Goal: Information Seeking & Learning: Learn about a topic

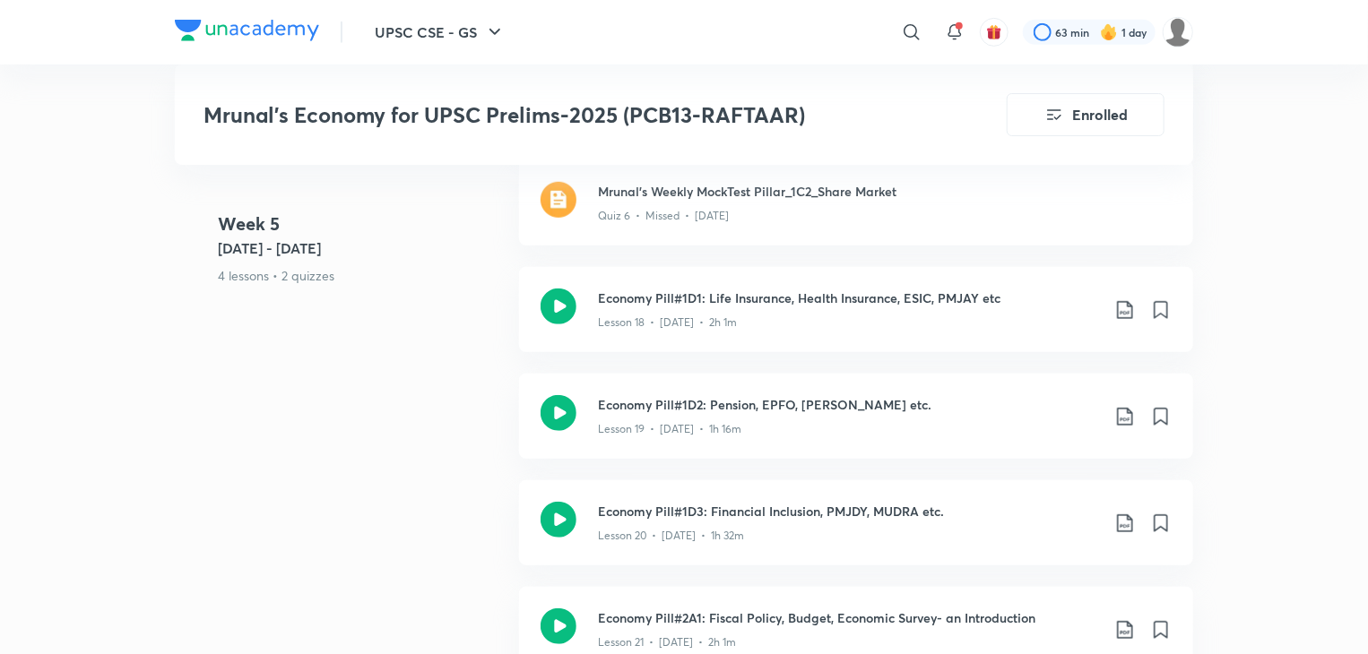
scroll to position [3893, 0]
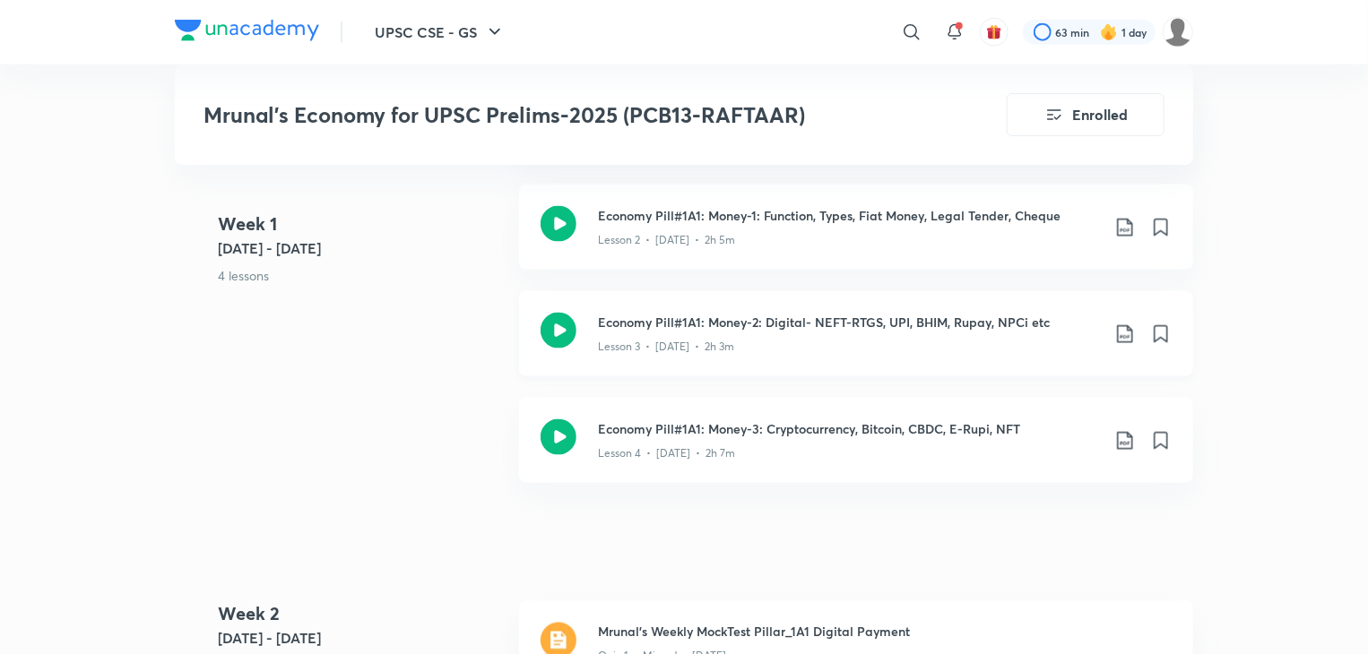
scroll to position [1255, 0]
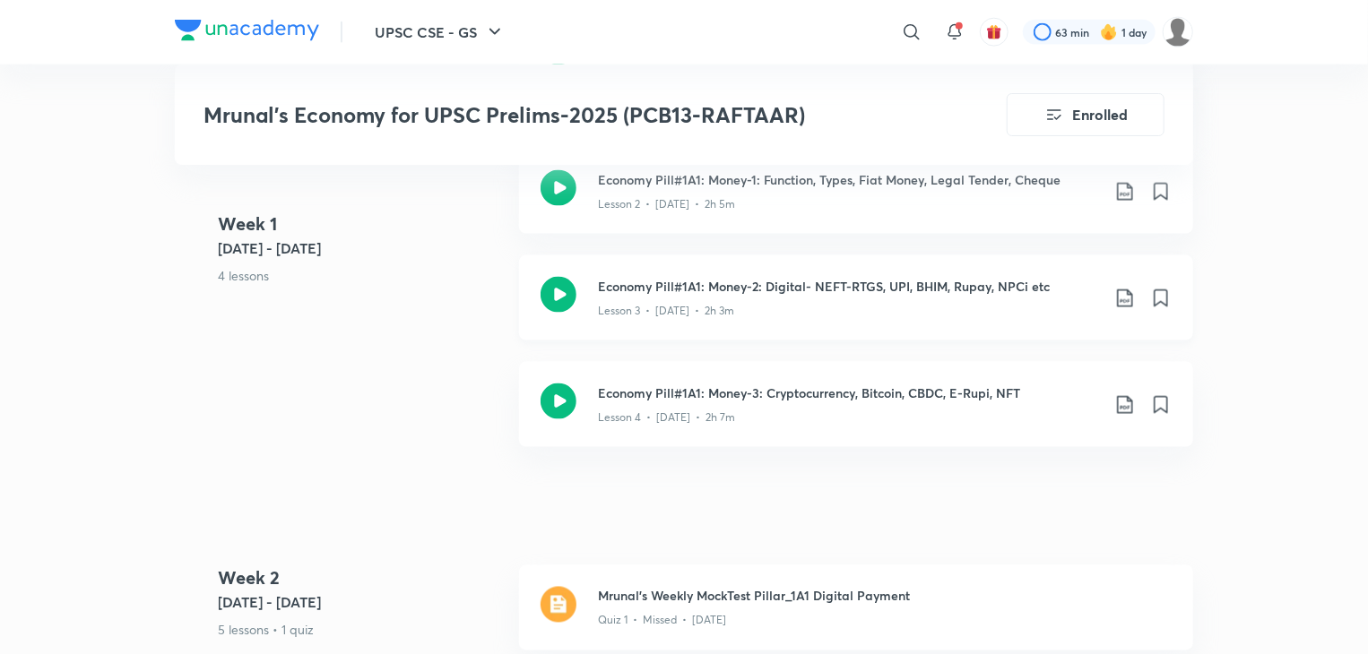
click at [583, 281] on div "Economy Pill#1A1: Money-2: Digital- NEFT-RTGS, UPI, BHIM, Rupay, NPCi etc Lesso…" at bounding box center [856, 297] width 674 height 85
